Goal: Obtain resource: Download file/media

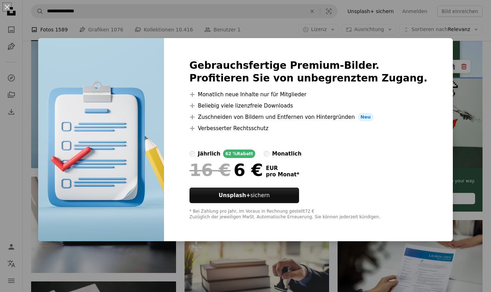
scroll to position [153, 0]
click at [450, 168] on div "An X shape Gebrauchsfertige Premium-Bilder. Profitieren Sie von unbegrenztem Zu…" at bounding box center [245, 146] width 491 height 292
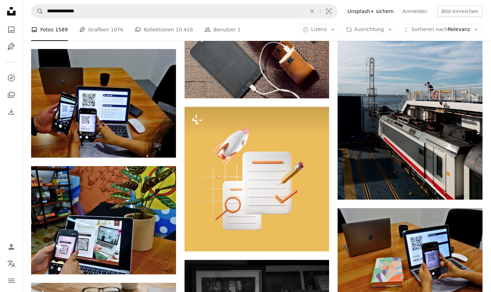
scroll to position [610, 0]
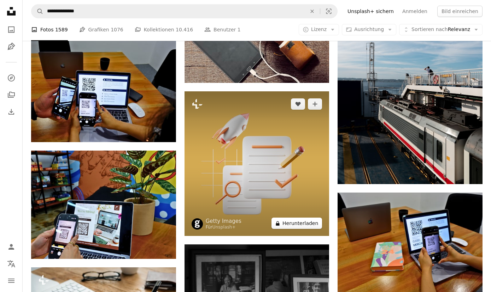
click at [293, 226] on button "A lock Herunterladen" at bounding box center [296, 223] width 51 height 11
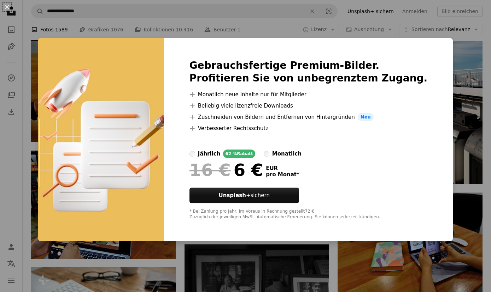
click at [282, 253] on div "An X shape Gebrauchsfertige Premium-Bilder. Profitieren Sie von unbegrenztem Zu…" at bounding box center [245, 146] width 491 height 292
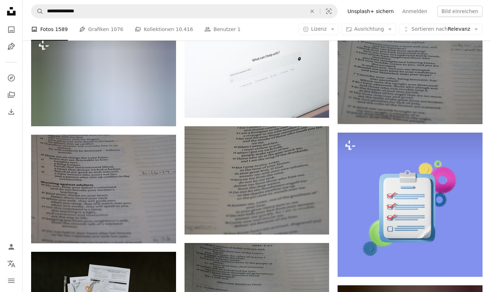
scroll to position [3090, 0]
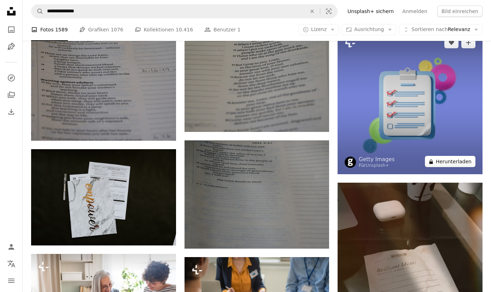
click at [450, 163] on button "A lock Herunterladen" at bounding box center [450, 161] width 51 height 11
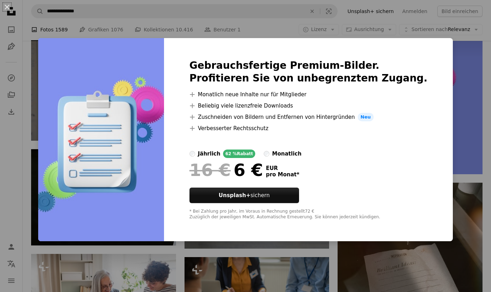
click at [453, 165] on div "An X shape Gebrauchsfertige Premium-Bilder. Profitieren Sie von unbegrenztem Zu…" at bounding box center [245, 146] width 491 height 292
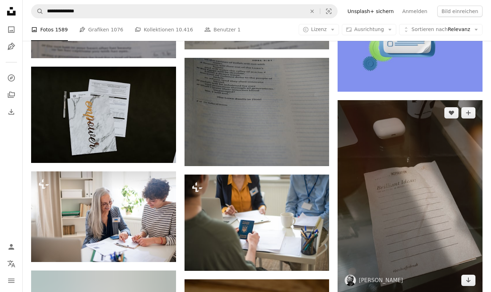
scroll to position [3166, 0]
